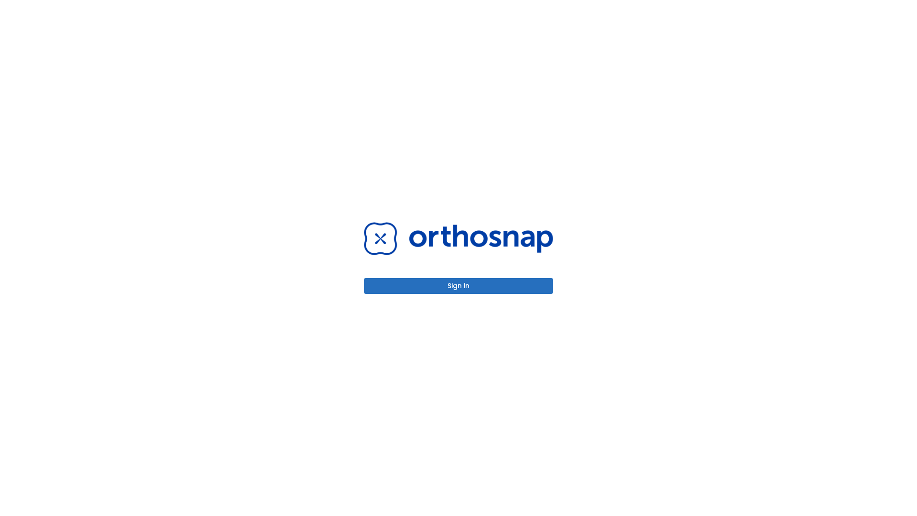
click at [458, 286] on button "Sign in" at bounding box center [458, 286] width 189 height 16
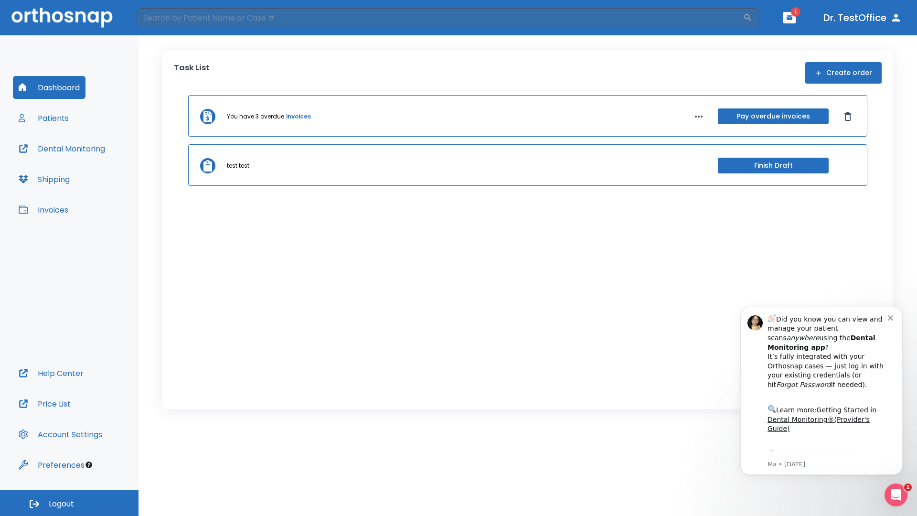
click at [69, 503] on span "Logout" at bounding box center [61, 504] width 25 height 11
